Goal: Transaction & Acquisition: Book appointment/travel/reservation

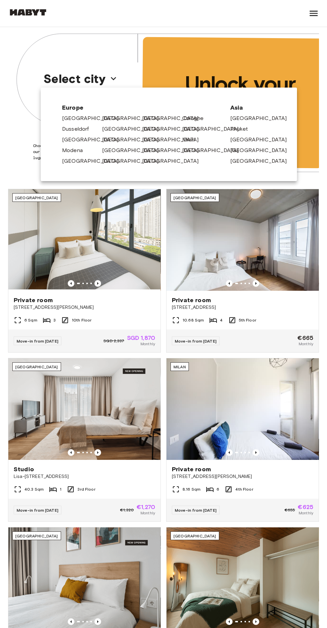
click at [147, 150] on link "[GEOGRAPHIC_DATA]" at bounding box center [173, 150] width 63 height 8
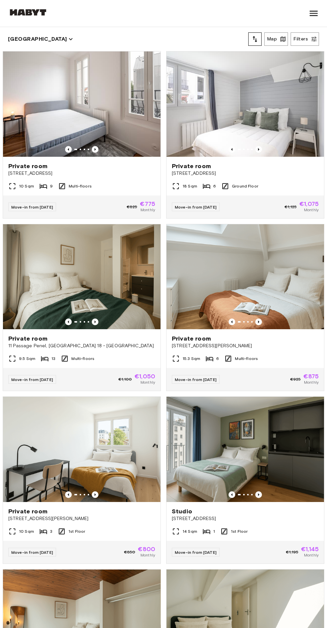
click at [119, 177] on div "Private room 41bis rue de Stalingrad, Montreuil" at bounding box center [82, 169] width 158 height 25
click at [285, 190] on div "18 Sqm 6 Ground Floor" at bounding box center [246, 188] width 158 height 13
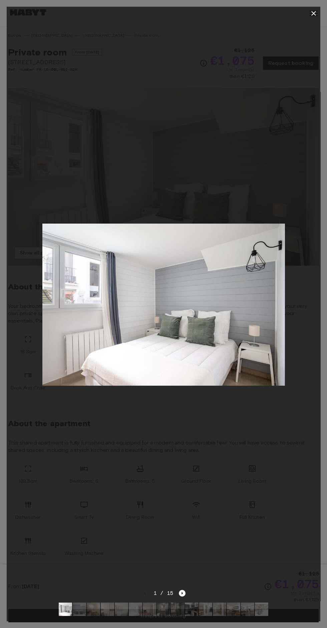
click at [310, 14] on icon "button" at bounding box center [314, 13] width 8 height 8
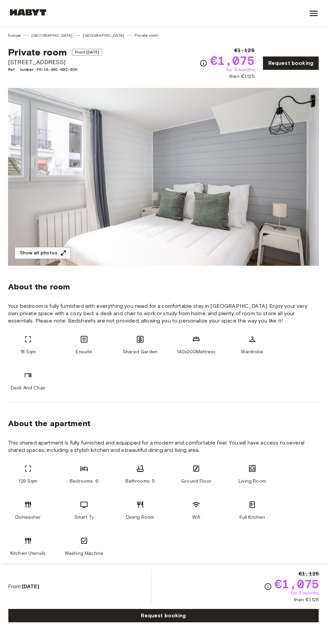
click at [312, 19] on div at bounding box center [314, 13] width 11 height 27
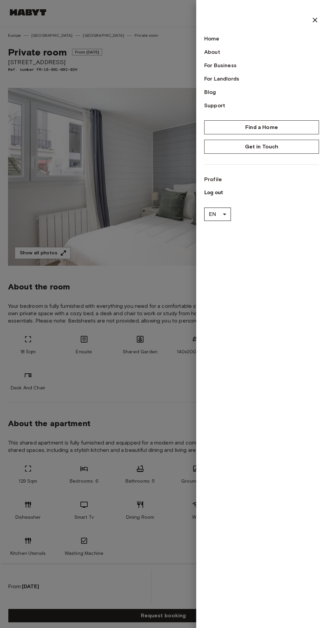
click at [313, 23] on icon at bounding box center [315, 20] width 8 height 8
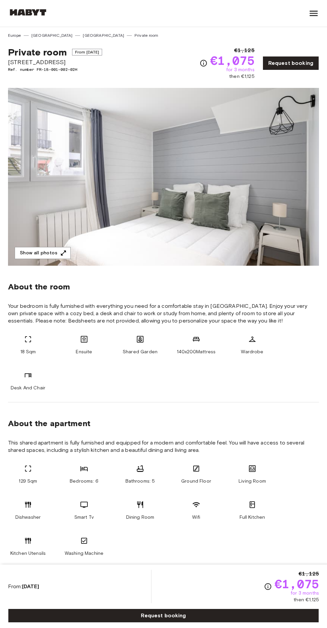
copy div "Private room From Oct 17 2025 Place de la Reunion 61"
click at [62, 252] on icon "button" at bounding box center [63, 252] width 5 height 5
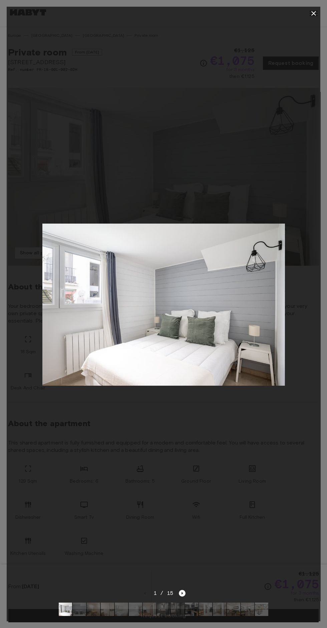
click at [56, 261] on img at bounding box center [163, 304] width 242 height 162
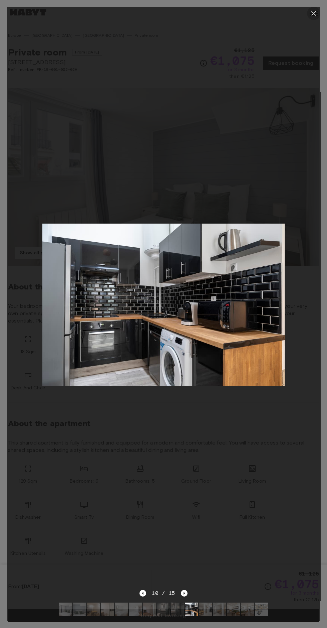
click at [311, 16] on icon "button" at bounding box center [314, 13] width 8 height 8
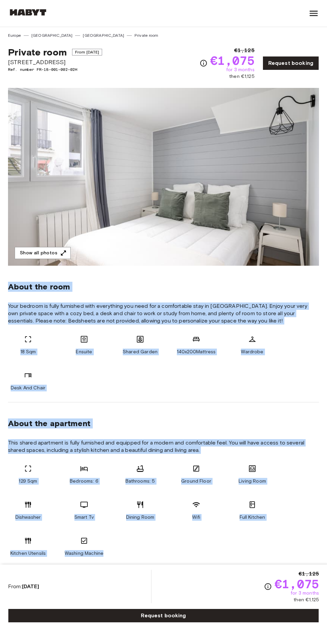
copy div "About the room Your bedroom is fully furnished with everything you need for a c…"
